Goal: Transaction & Acquisition: Download file/media

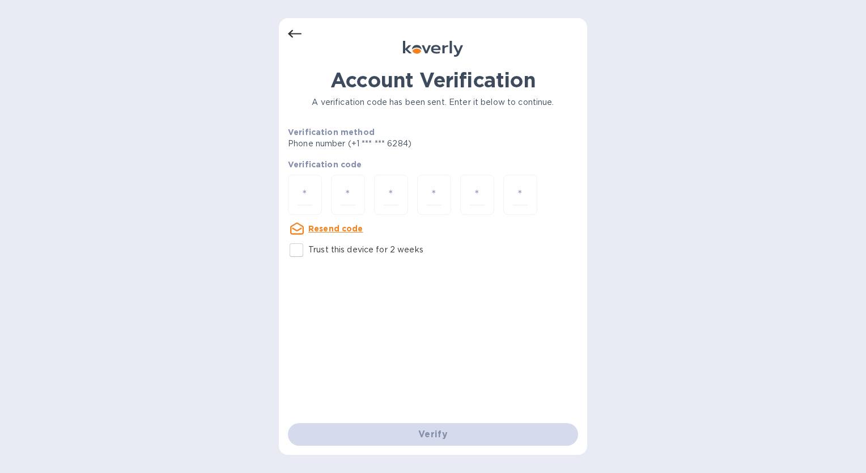
click at [299, 252] on input "Trust this device for 2 weeks" at bounding box center [296, 250] width 24 height 24
checkbox input "true"
click at [301, 194] on input "number" at bounding box center [305, 194] width 15 height 21
type input "2"
type input "0"
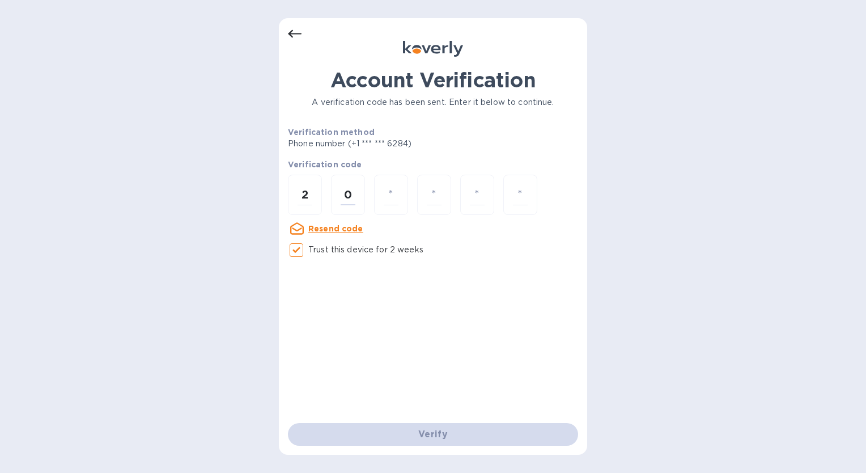
type input "8"
type input "5"
type input "9"
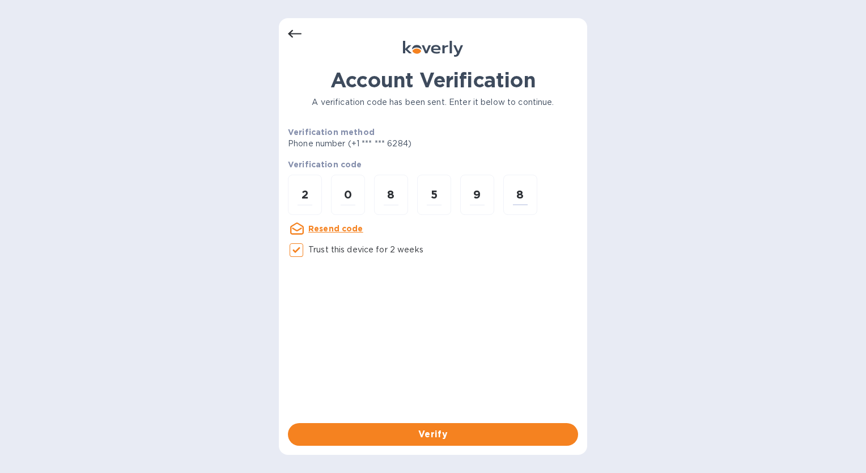
type input "8"
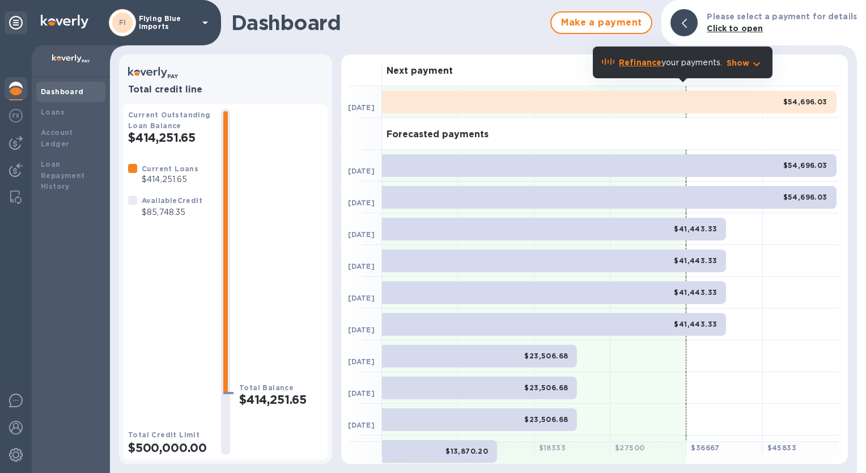
click at [178, 21] on p "Flying Blue Imports" at bounding box center [167, 23] width 57 height 16
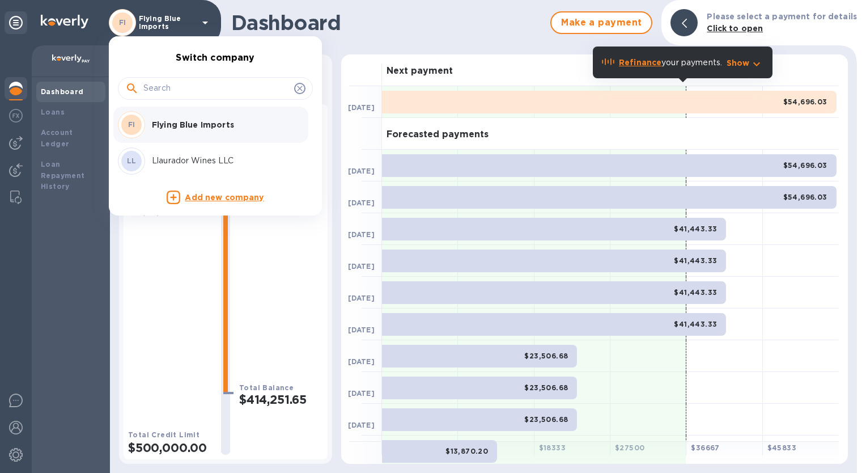
click at [184, 160] on p "Llaurador Wines LLC" at bounding box center [223, 161] width 143 height 12
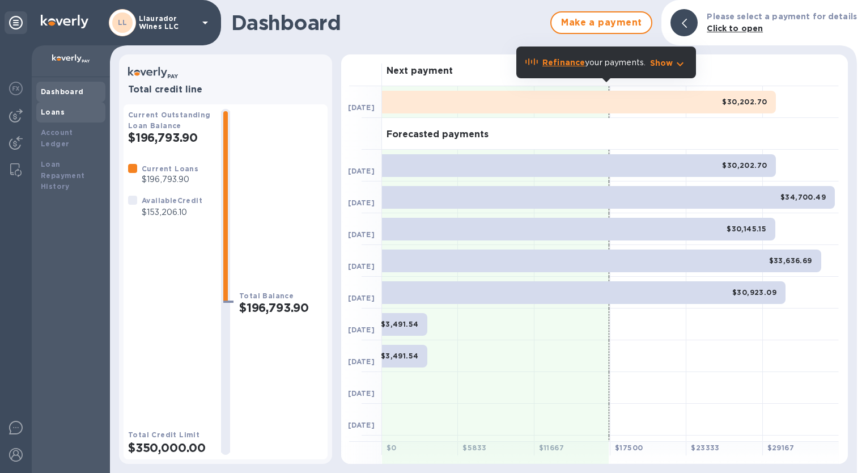
click at [69, 112] on div "Loans" at bounding box center [71, 112] width 60 height 11
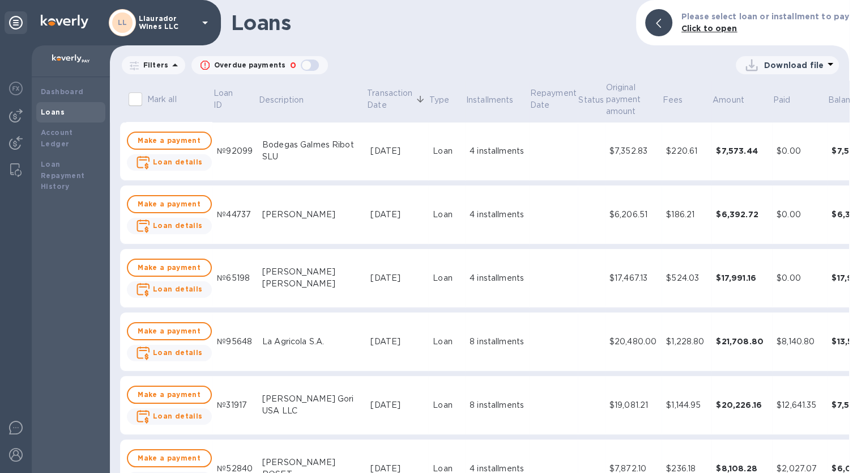
click at [161, 65] on p "Filters" at bounding box center [153, 65] width 29 height 10
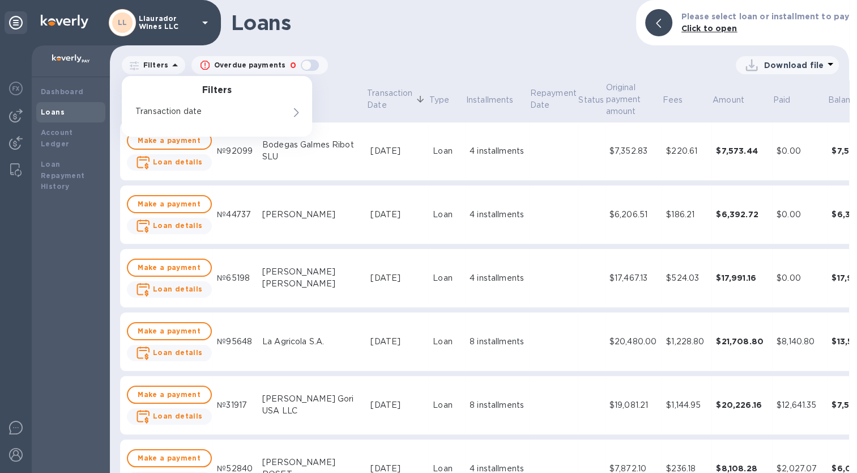
click at [161, 65] on p "Filters" at bounding box center [153, 65] width 29 height 10
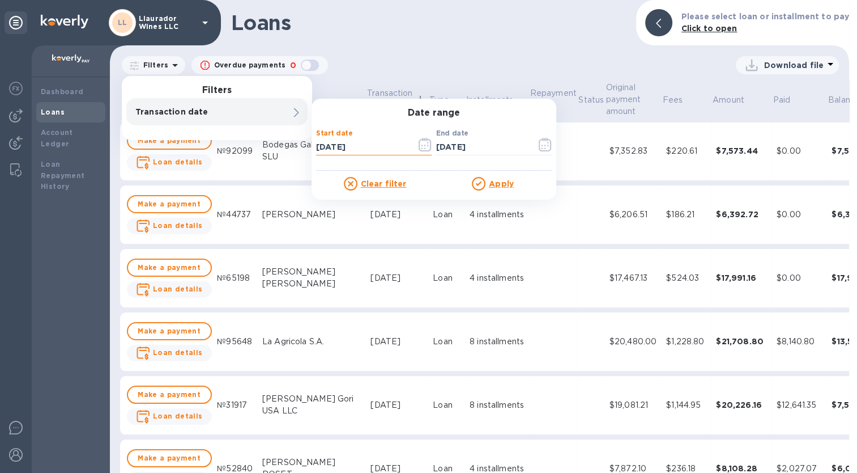
click at [365, 146] on input "08/04/2025" at bounding box center [361, 146] width 91 height 17
click at [424, 145] on icon "button" at bounding box center [425, 145] width 13 height 14
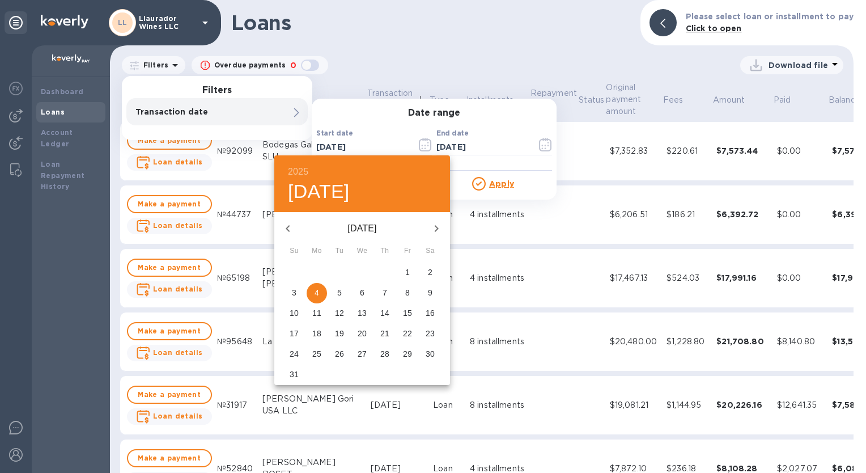
click at [292, 230] on icon "button" at bounding box center [288, 229] width 14 height 14
click at [292, 228] on icon "button" at bounding box center [288, 229] width 14 height 14
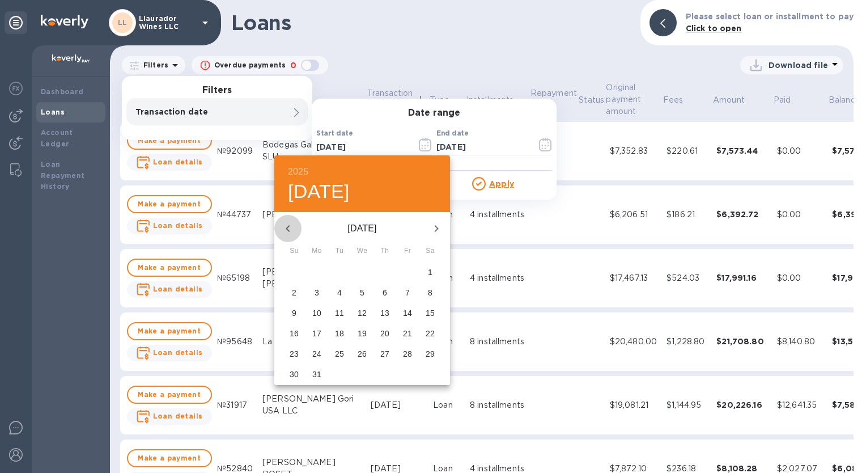
click at [292, 228] on icon "button" at bounding box center [288, 229] width 14 height 14
click at [365, 272] on span "1" at bounding box center [362, 271] width 20 height 11
type input "01/01/2025"
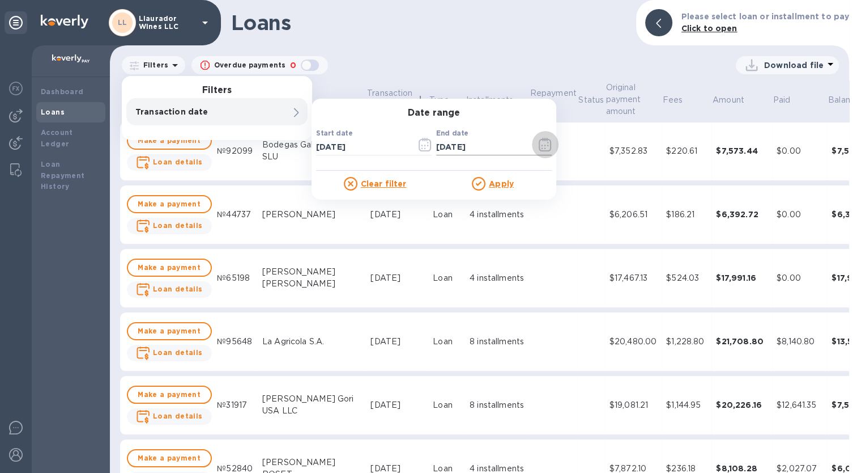
click at [546, 144] on icon "button" at bounding box center [545, 145] width 13 height 14
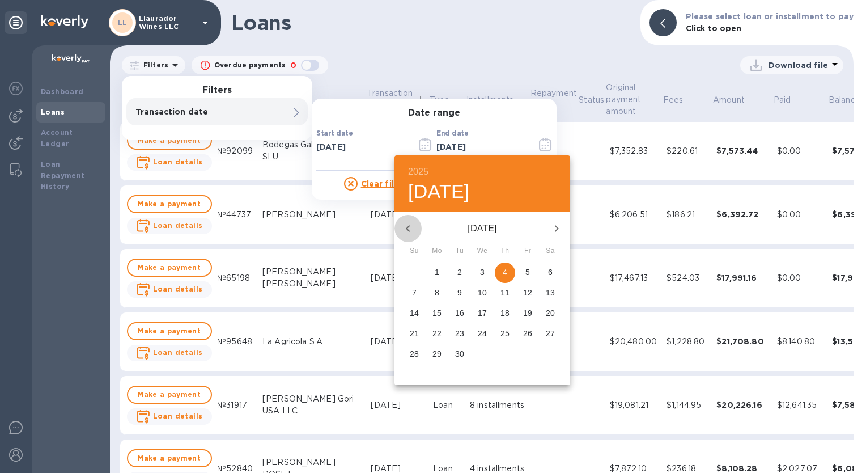
click at [406, 231] on icon "button" at bounding box center [408, 229] width 14 height 14
click at [406, 226] on icon "button" at bounding box center [408, 229] width 14 height 14
click at [435, 352] on p "30" at bounding box center [436, 353] width 9 height 11
type input "06/30/2025"
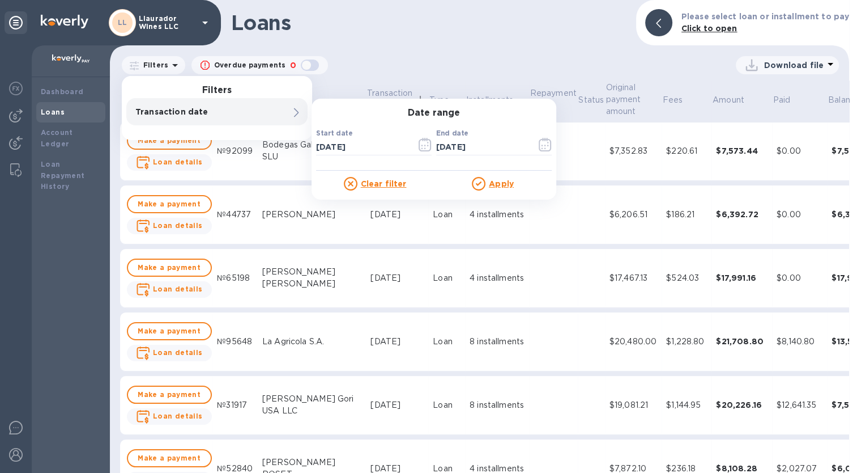
click at [506, 182] on u "Apply" at bounding box center [501, 183] width 25 height 9
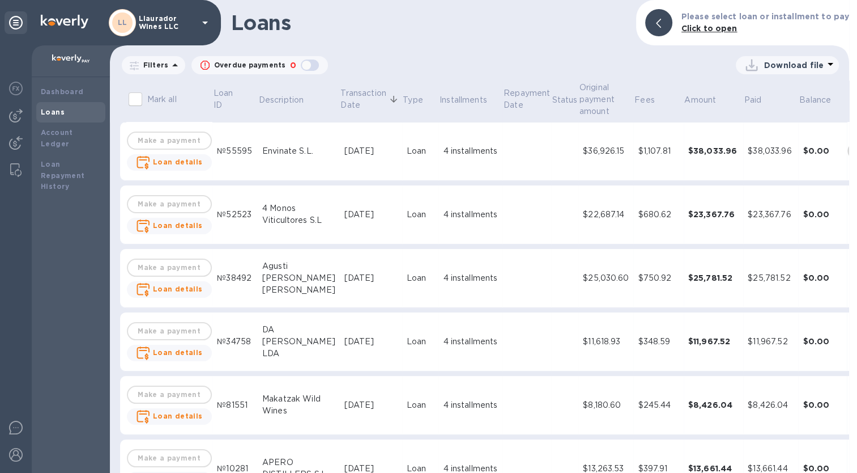
click at [849, 148] on icon "expand row" at bounding box center [856, 151] width 14 height 14
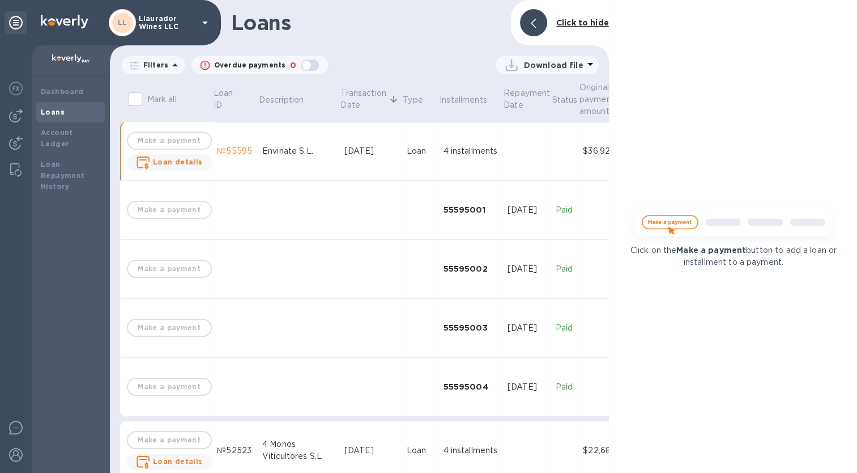
click at [524, 20] on div at bounding box center [533, 22] width 27 height 27
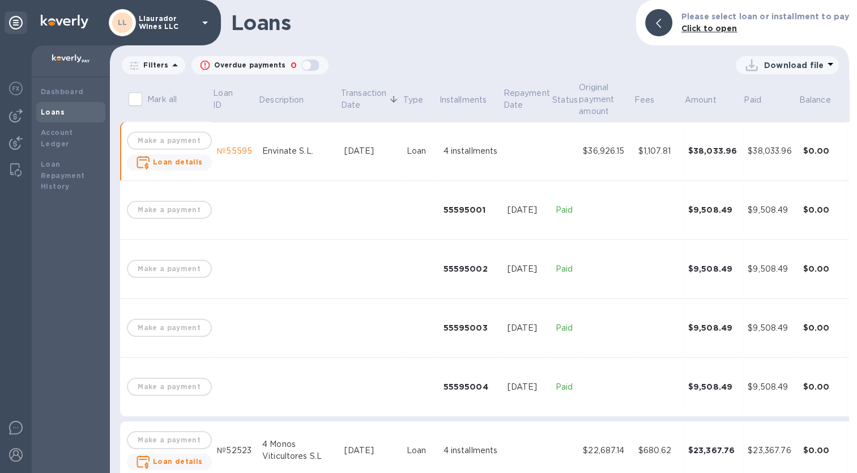
click at [802, 65] on p "Download file" at bounding box center [794, 65] width 60 height 11
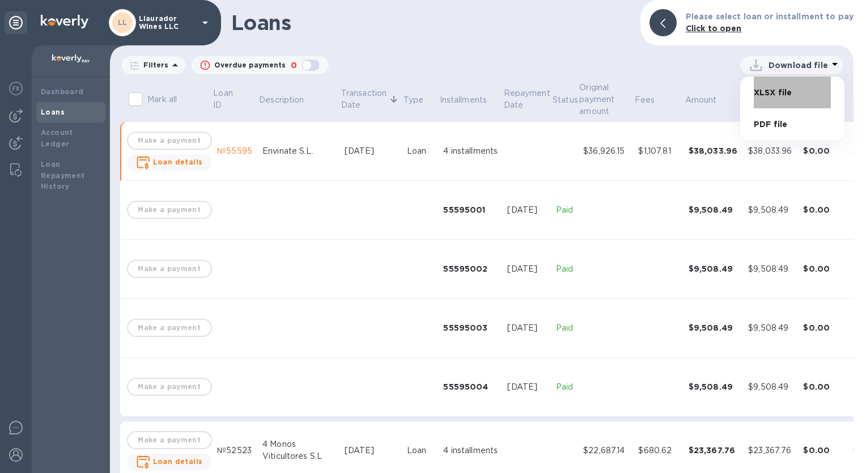
click at [778, 94] on li "XLSX file" at bounding box center [792, 93] width 77 height 32
